Goal: Navigation & Orientation: Go to known website

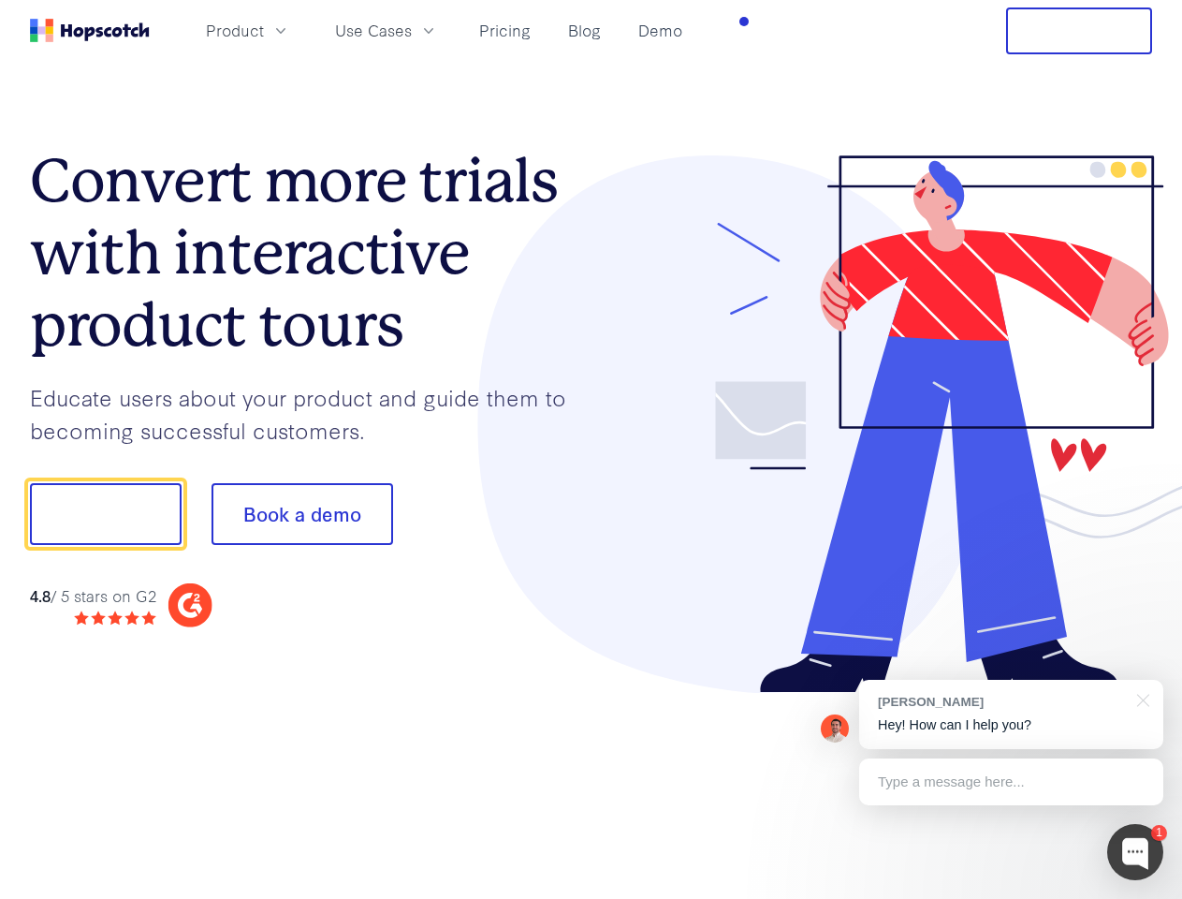
click at [592, 449] on div at bounding box center [873, 424] width 562 height 538
click at [264, 30] on span "Product" at bounding box center [235, 30] width 58 height 23
click at [412, 30] on span "Use Cases" at bounding box center [373, 30] width 77 height 23
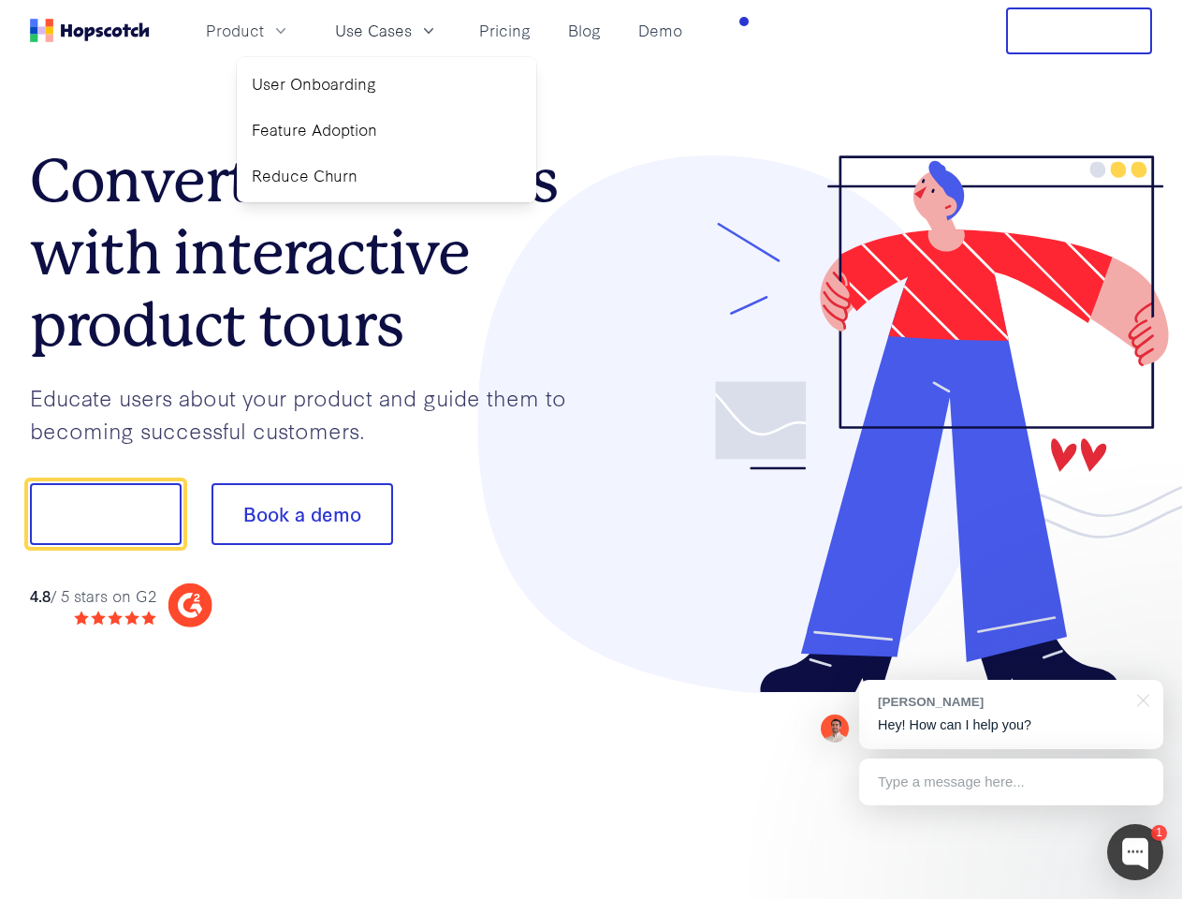
click at [1079, 31] on button "Free Trial" at bounding box center [1079, 30] width 146 height 47
click at [105, 514] on button "Show me!" at bounding box center [106, 514] width 152 height 62
click at [301, 514] on button "Book a demo" at bounding box center [303, 514] width 182 height 62
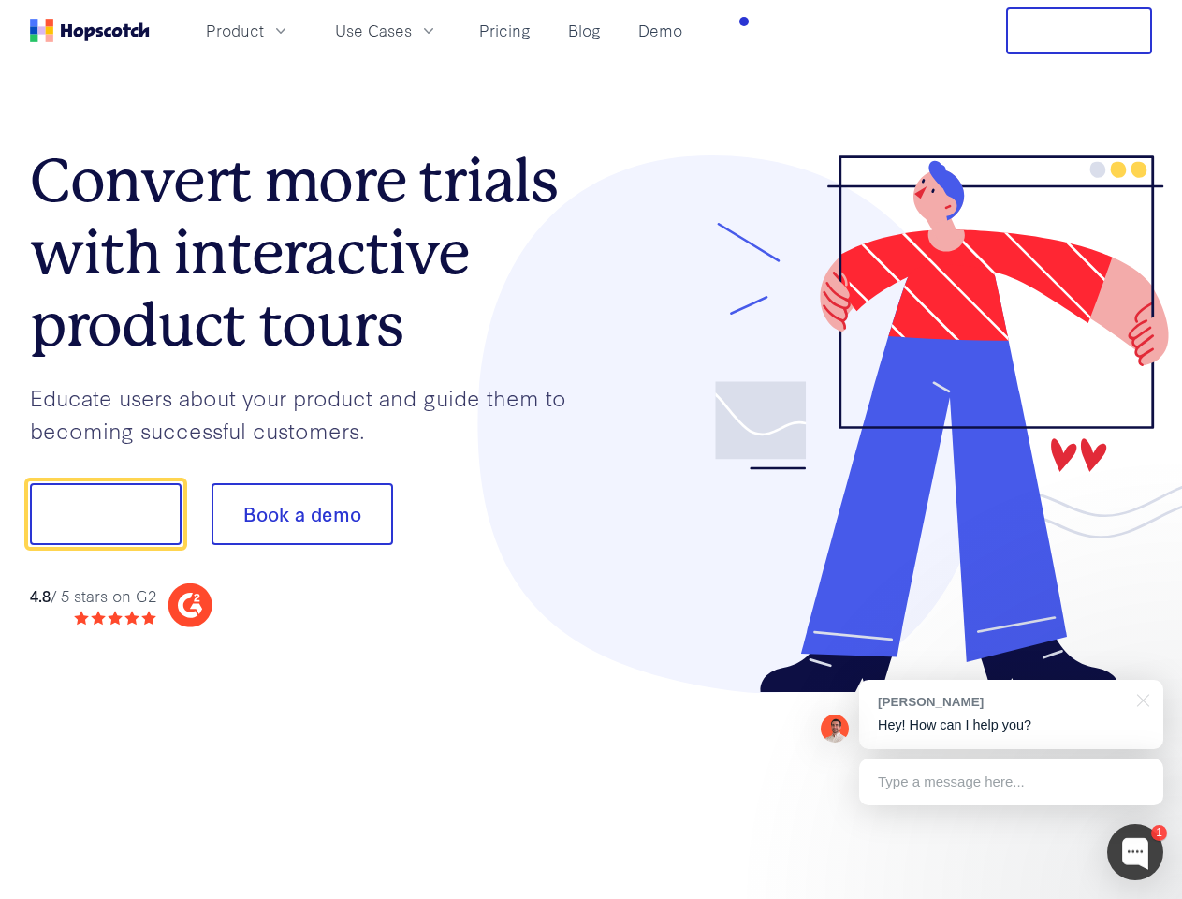
click at [1135, 852] on div at bounding box center [1135, 852] width 56 height 56
click at [1011, 714] on div "[PERSON_NAME] Hey! How can I help you?" at bounding box center [1011, 714] width 304 height 69
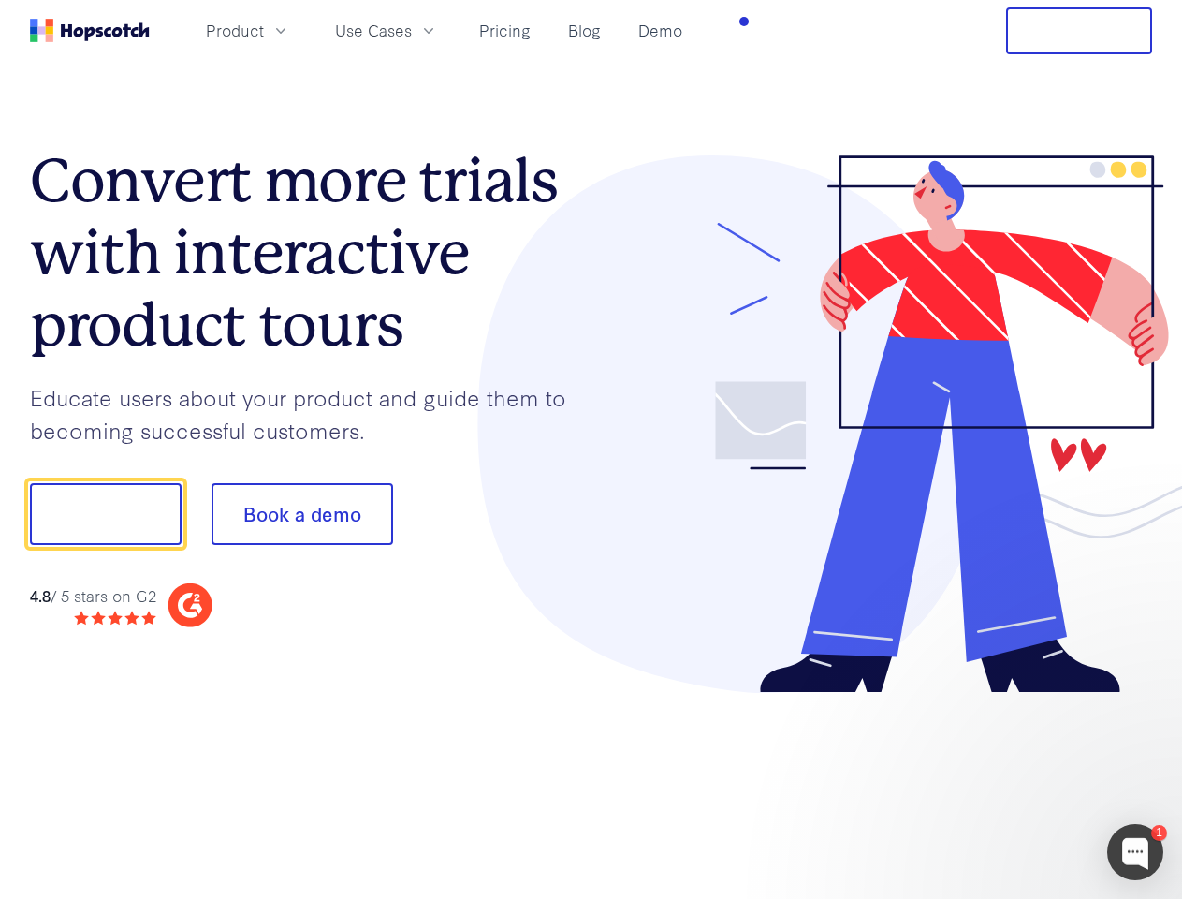
click at [1140, 698] on div at bounding box center [988, 511] width 351 height 624
click at [1011, 782] on div at bounding box center [988, 511] width 351 height 624
